Goal: Feedback & Contribution: Contribute content

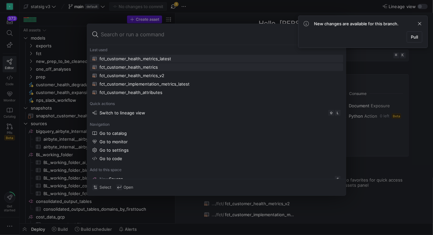
click at [158, 70] on div "fct_customer_health_metrics" at bounding box center [129, 66] width 58 height 5
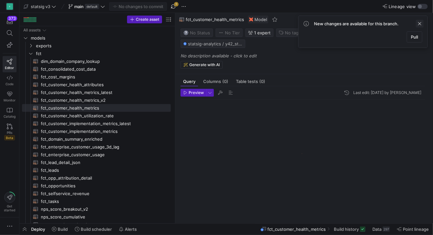
click at [418, 28] on span at bounding box center [420, 24] width 8 height 8
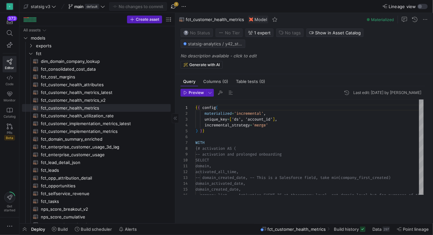
scroll to position [58, 0]
drag, startPoint x: 175, startPoint y: 91, endPoint x: 144, endPoint y: 73, distance: 36.4
click at [175, 73] on div at bounding box center [175, 118] width 0 height 210
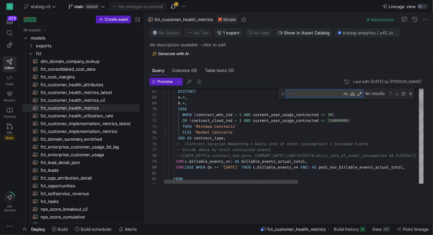
type textarea "WHEN (contract_whn_ind = 1 AND current_year_usage_contracted <= 30) OR (contrac…"
type textarea "p"
type textarea "contract_type, -- (Contract Duration Remaining * Daily rate of event consumptio…"
type textarea "pos"
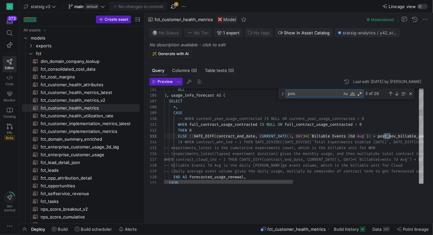
type textarea "CASE WHEN `Weekly Active Accounts` <= 10 THEN CONCAT('WAA <= 10, ') WHEN `Weekl…"
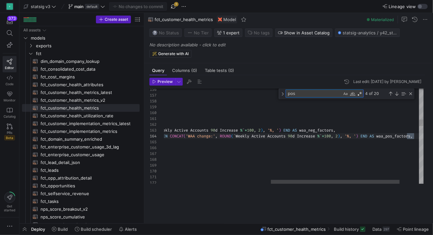
scroll to position [58, 464]
type textarea "pos"
click at [390, 96] on div "Previous Match (⇧Enter)" at bounding box center [390, 93] width 5 height 5
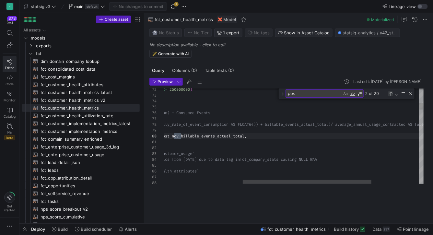
click at [390, 96] on div "Previous Match (⇧Enter)" at bounding box center [390, 93] width 5 height 5
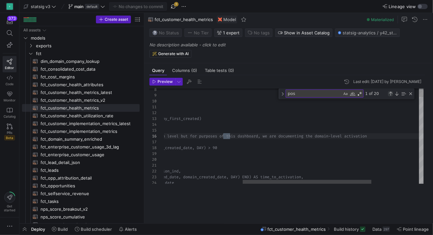
click at [390, 96] on div "Previous Match (⇧Enter)" at bounding box center [390, 93] width 5 height 5
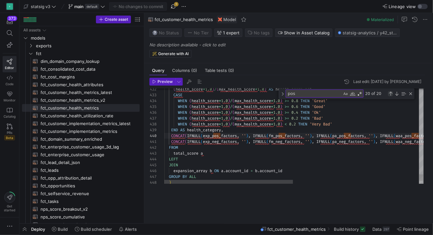
click at [392, 96] on div "Previous Match (⇧Enter)" at bounding box center [390, 93] width 5 height 5
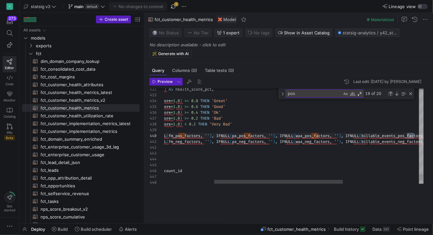
click at [392, 96] on div "Previous Match (⇧Enter)" at bounding box center [390, 93] width 5 height 5
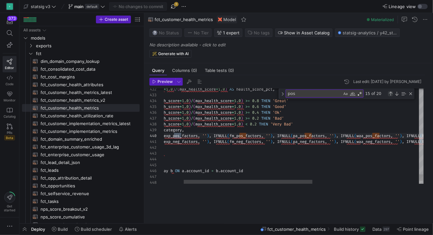
click at [392, 96] on div "Previous Match (⇧Enter)" at bounding box center [390, 93] width 5 height 5
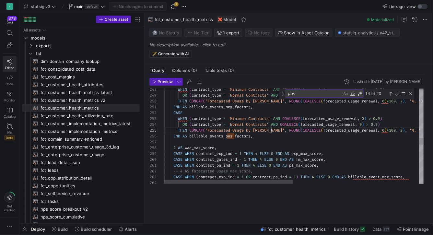
click at [392, 96] on div "Previous Match (⇧Enter)" at bounding box center [390, 93] width 5 height 5
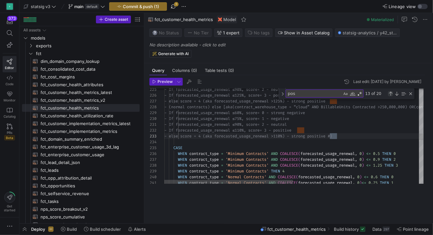
click at [392, 96] on div "Previous Match (⇧Enter)" at bounding box center [390, 93] width 5 height 5
click at [303, 97] on textarea "pos" at bounding box center [314, 93] width 56 height 7
type textarea "END AS billable_events_neg_factors, CASE WHEN (contract_type = 'Minimum Contrac…"
type textarea "pos_"
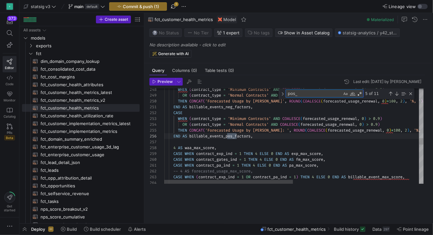
type textarea "health_score, (health_score*1.0)/(max_health_score*1.0) AS health_score_pct, CA…"
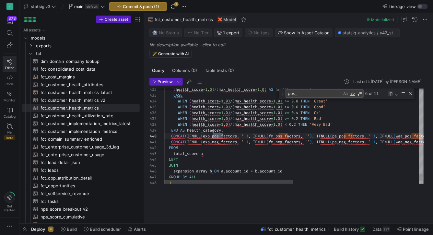
type textarea "pos_"
click at [392, 96] on div "Previous Match (⇧Enter)" at bounding box center [390, 93] width 5 height 5
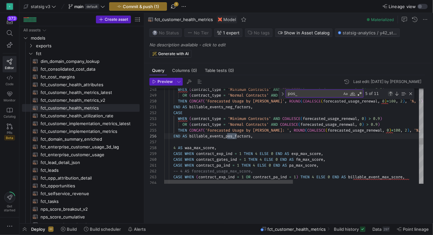
scroll to position [58, 72]
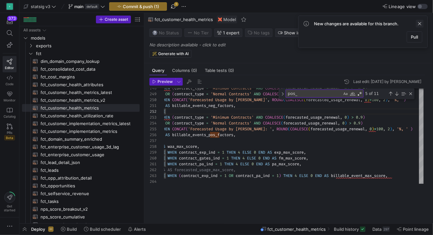
click at [417, 28] on span at bounding box center [420, 24] width 8 height 8
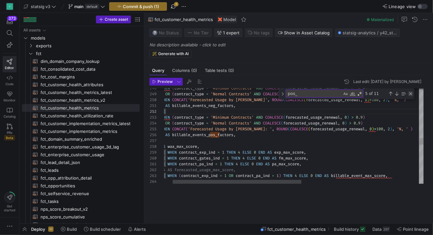
click at [412, 96] on div "Close (Escape)" at bounding box center [410, 93] width 5 height 5
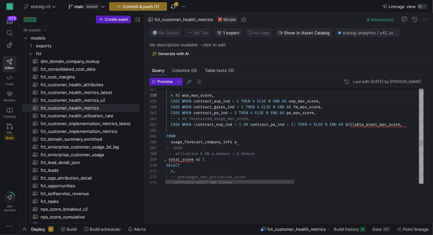
type textarea "CASE WHEN contract_pa_ind = 1 THEN 4 ELSE 0 END AS pa_max_score, -- 4 AS foreca…"
type textarea "a"
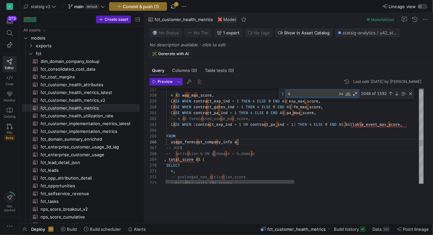
type textarea "*, -- prolonged_non_activation_score --billable_units_28d_score+ (waa_90d_chang…"
type textarea "p"
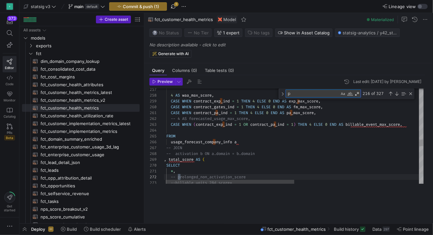
type textarea "`Weekly Active Accounts` AS waa_latest, `Weekly Active Accounts 90d Increase %`…"
type textarea "po"
type textarea "health_score, (health_score*1.0)/(max_health_score*1.0) AS health_score_pct, CA…"
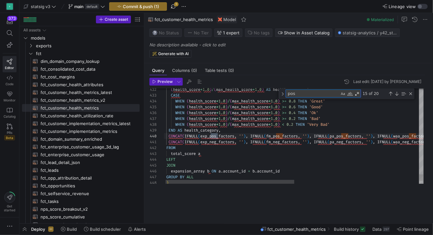
type textarea "pos_"
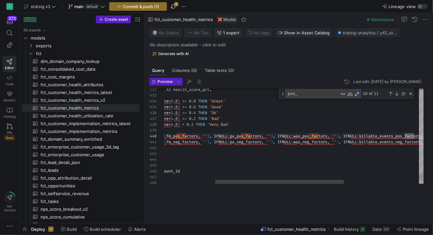
scroll to position [41, 401]
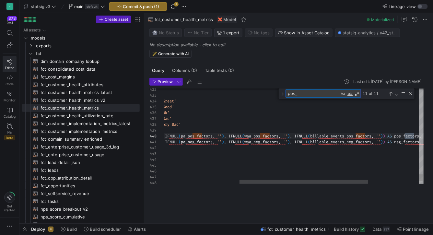
type textarea "CASE WHEN `Weekly Active Accounts` <= 10 THEN CONCAT('WAA <= 10, ') WHEN `Weekl…"
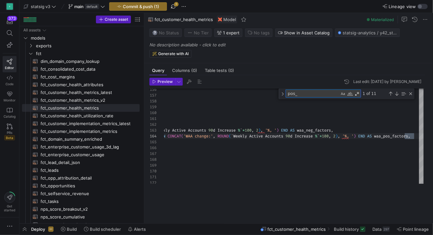
type textarea "pos_"
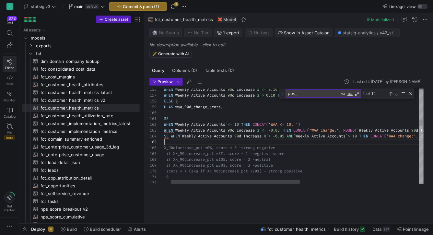
scroll to position [23, 14]
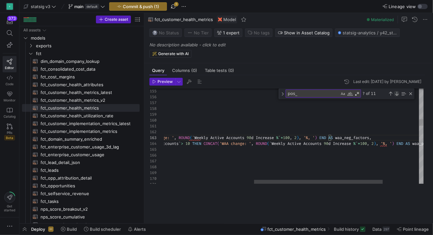
click at [399, 96] on div "Next Match (Enter)" at bounding box center [396, 93] width 5 height 5
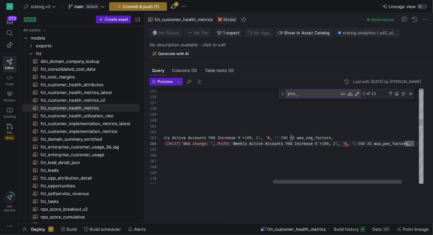
scroll to position [0, 469]
click at [399, 96] on div "Next Match (Enter)" at bounding box center [396, 93] width 5 height 5
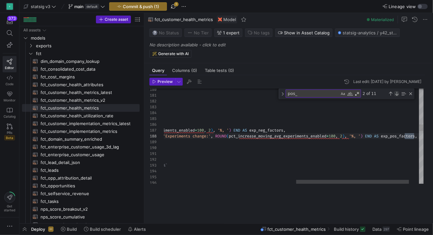
scroll to position [0, 553]
click at [399, 96] on div "Next Match (Enter)" at bounding box center [396, 93] width 5 height 5
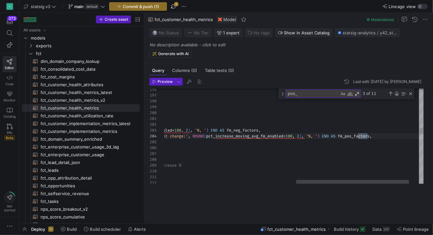
scroll to position [0, 506]
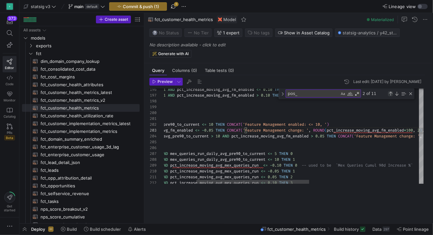
click at [392, 96] on div "Previous Match (⇧Enter)" at bounding box center [390, 93] width 5 height 5
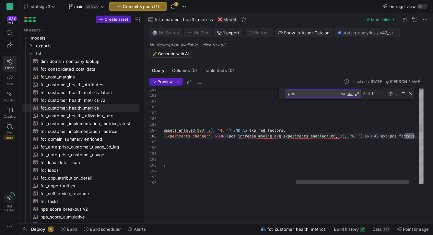
click at [392, 96] on div "Previous Match (⇧Enter)" at bounding box center [390, 93] width 5 height 5
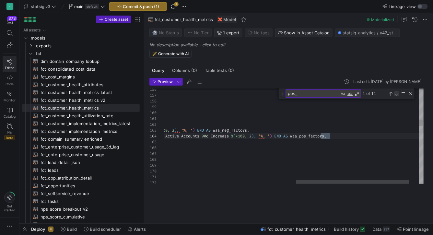
click at [399, 96] on div "Next Match (Enter)" at bounding box center [396, 93] width 5 height 5
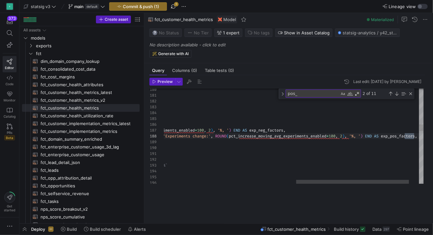
click at [392, 96] on div "Previous Match (⇧Enter)" at bounding box center [390, 93] width 5 height 5
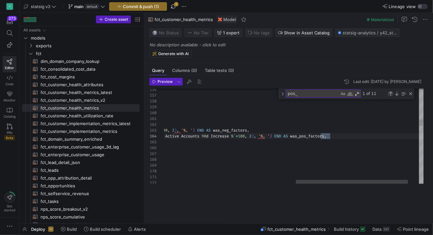
scroll to position [0, 469]
click at [392, 96] on div "Previous Match (⇧Enter)" at bounding box center [390, 93] width 5 height 5
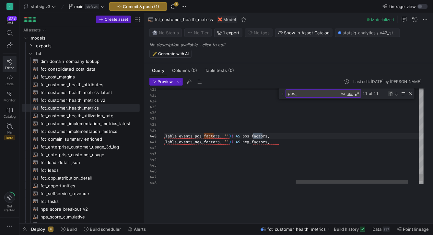
click at [392, 96] on div "Previous Match (⇧Enter)" at bounding box center [390, 93] width 5 height 5
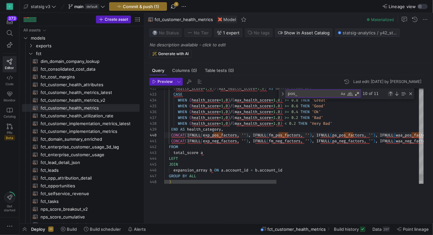
click at [391, 96] on div "Previous Match (⇧Enter)" at bounding box center [390, 93] width 5 height 5
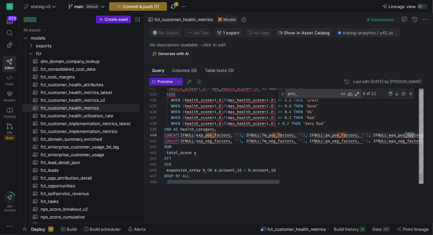
click at [391, 96] on div "Previous Match (⇧Enter)" at bounding box center [390, 93] width 5 height 5
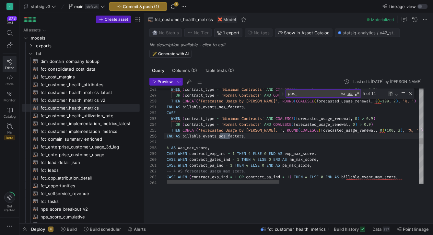
click at [391, 96] on div "Previous Match (⇧Enter)" at bounding box center [390, 93] width 5 height 5
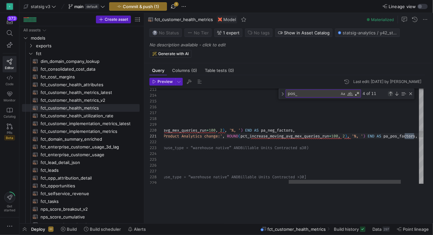
scroll to position [0, 536]
click at [230, 167] on div "WHEN contract_pa_ind = 1 AND pct_increase_moving_avg_mex_queries_run > 0.10 THE…" at bounding box center [171, 194] width 588 height 2710
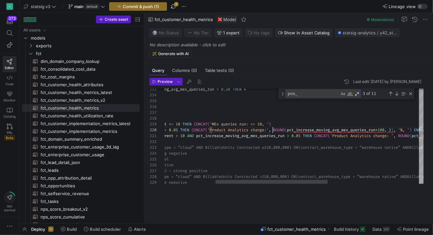
click at [274, 159] on div "WHEN contract_pa_ind = 1 AND pct_increase_moving_avg_mex_queries_run > 0.10 THE…" at bounding box center [340, 194] width 588 height 2710
click at [392, 96] on div "Previous Match (⇧Enter)" at bounding box center [390, 93] width 5 height 5
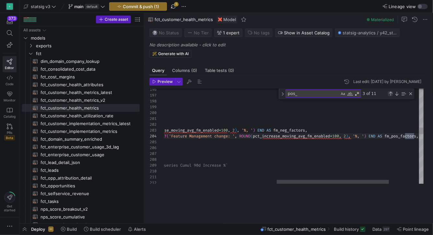
click at [392, 96] on div "Previous Match (⇧Enter)" at bounding box center [390, 93] width 5 height 5
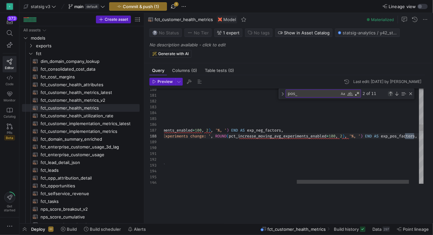
scroll to position [0, 555]
click at [410, 96] on div "Close (Escape)" at bounding box center [410, 93] width 5 height 5
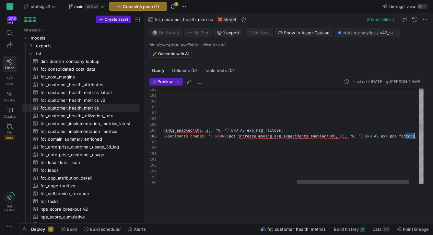
type textarea "WHEN contract_exp_ind = 1 AND pct_increase_moving_avg_experiments_enabled > 0.1…"
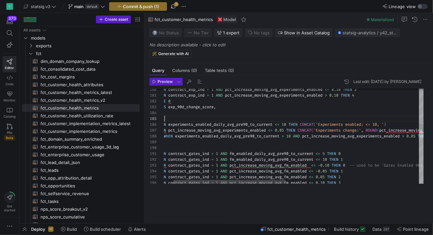
scroll to position [23, 21]
click at [157, 6] on span "Commit & push (1)" at bounding box center [141, 6] width 36 height 5
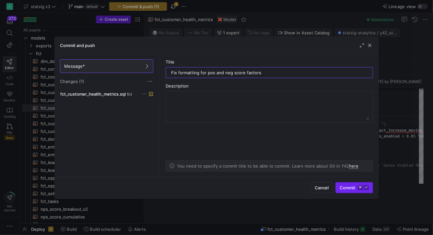
type input "Fix formatting for pos and neg score factors"
click at [336, 182] on span "submit" at bounding box center [354, 187] width 37 height 10
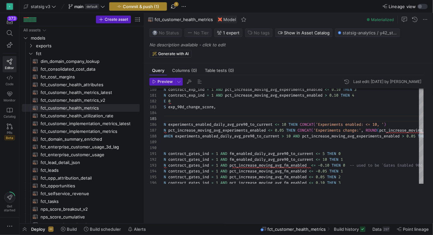
click at [154, 5] on span "Commit & push (1)" at bounding box center [141, 6] width 36 height 5
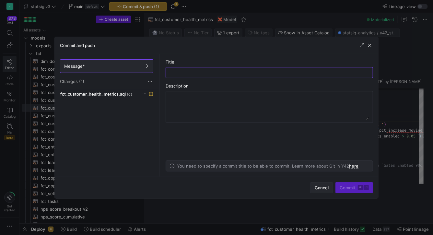
click at [315, 186] on span "Cancel" at bounding box center [322, 187] width 14 height 5
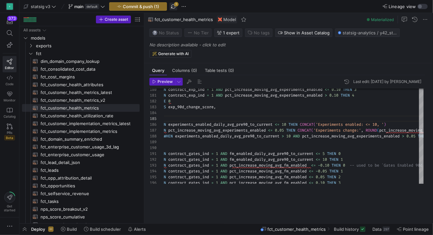
click at [177, 5] on span "button" at bounding box center [174, 7] width 8 height 8
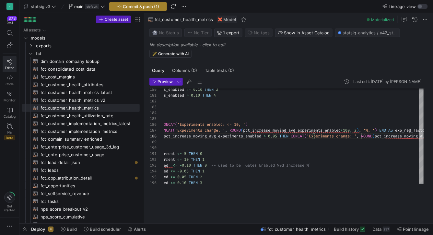
type textarea "E 0 END AS exp_90d_change_score, CASE WHEN experiments_enabled_daily_avg_pre90_…"
click at [159, 5] on span "Commit & push (1)" at bounding box center [141, 6] width 36 height 5
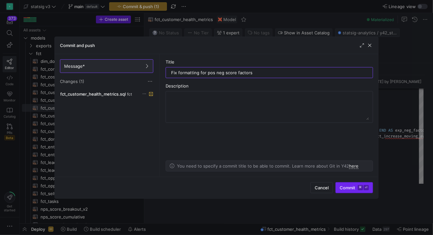
type input "Fix formatting for pos neg score factors"
click at [340, 188] on span "Commit ⌘ ⏎" at bounding box center [354, 187] width 29 height 5
